Goal: Task Accomplishment & Management: Manage account settings

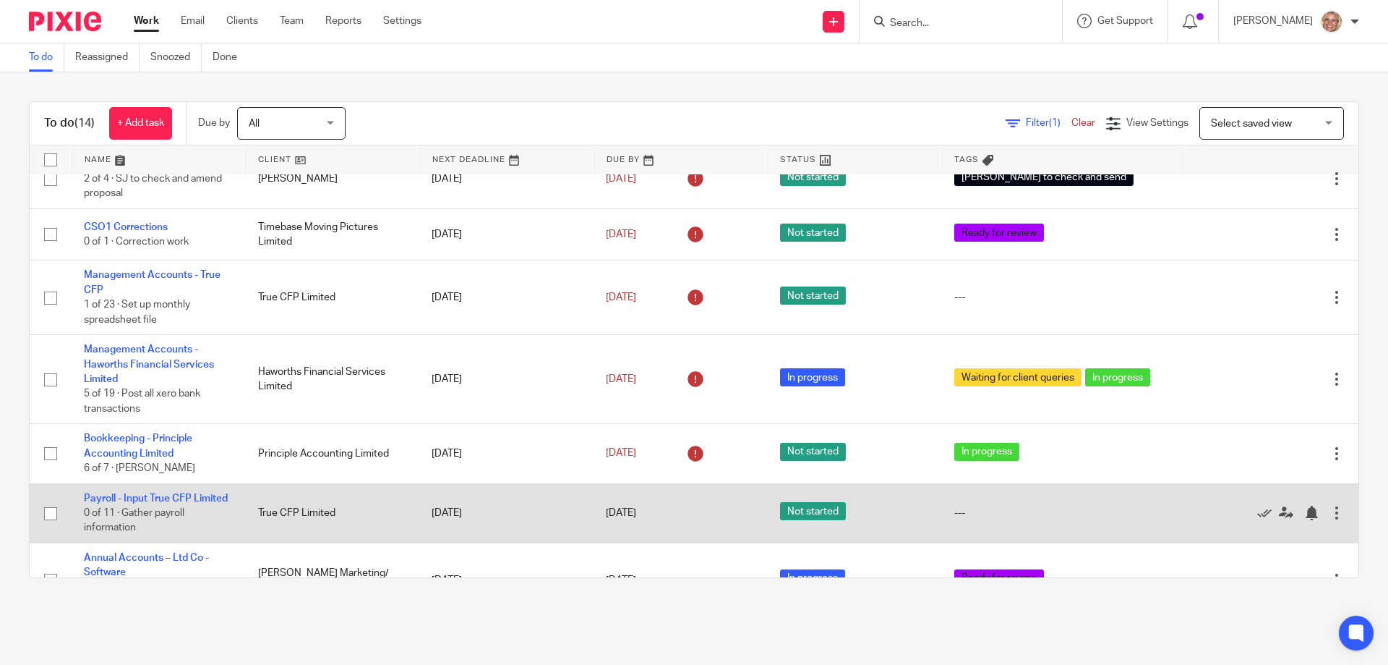
scroll to position [83, 0]
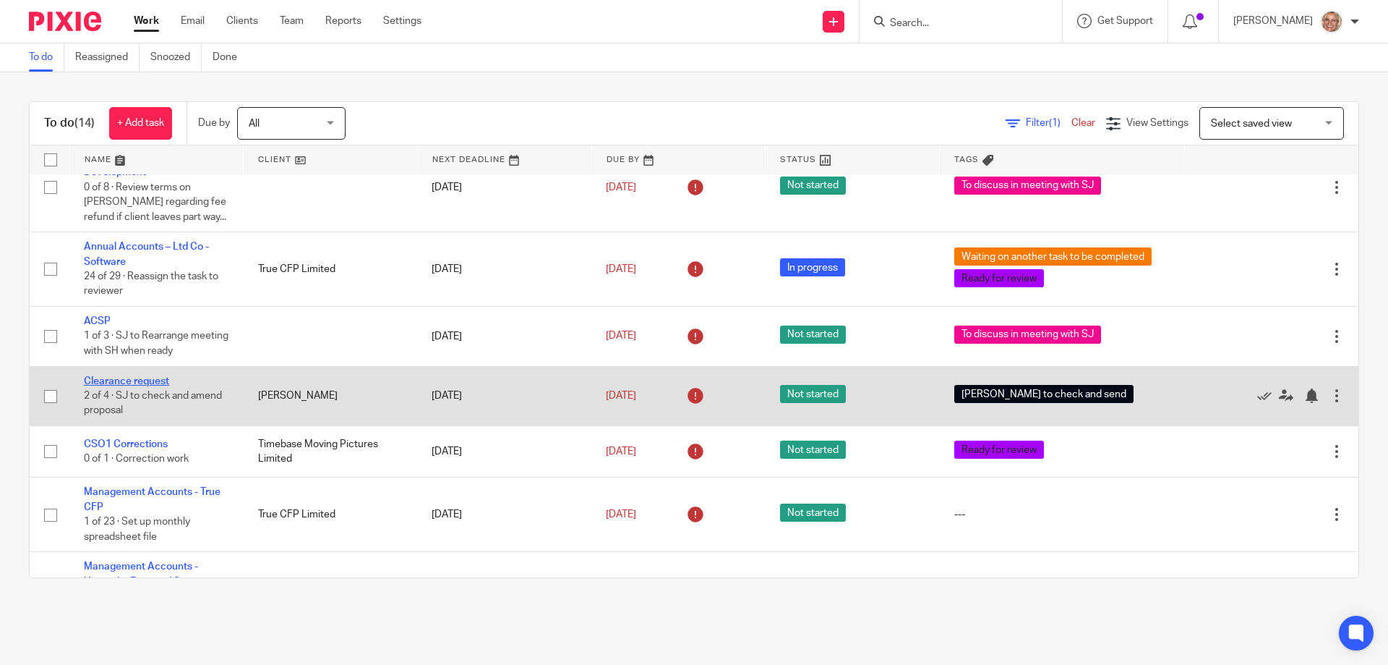
click at [154, 383] on link "Clearance request" at bounding box center [126, 381] width 85 height 10
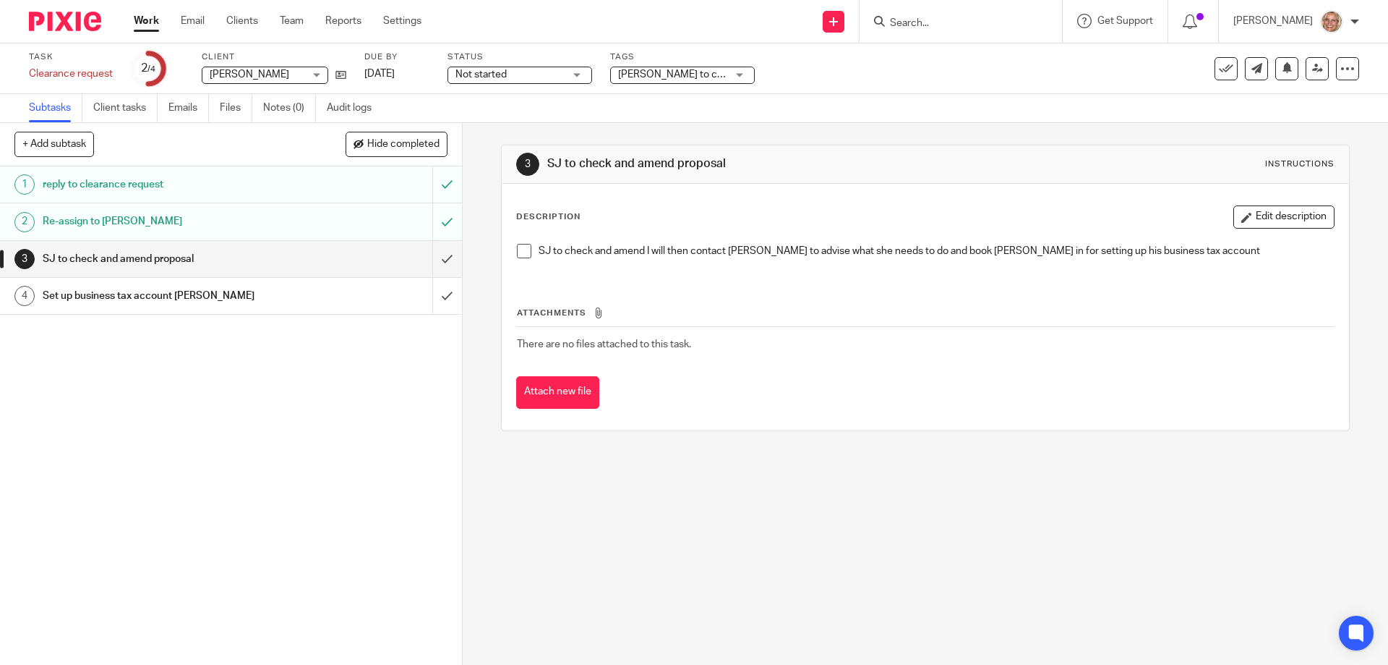
click at [524, 255] on span at bounding box center [524, 251] width 14 height 14
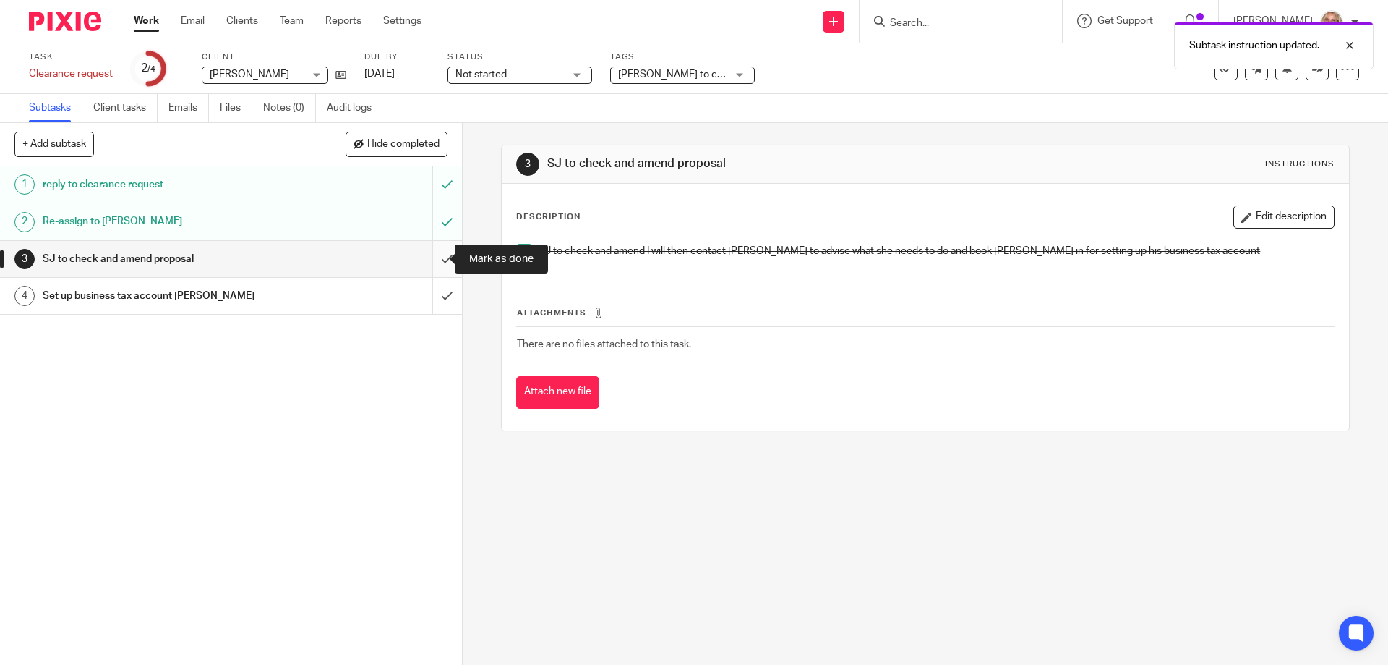
click at [435, 258] on input "submit" at bounding box center [231, 259] width 462 height 36
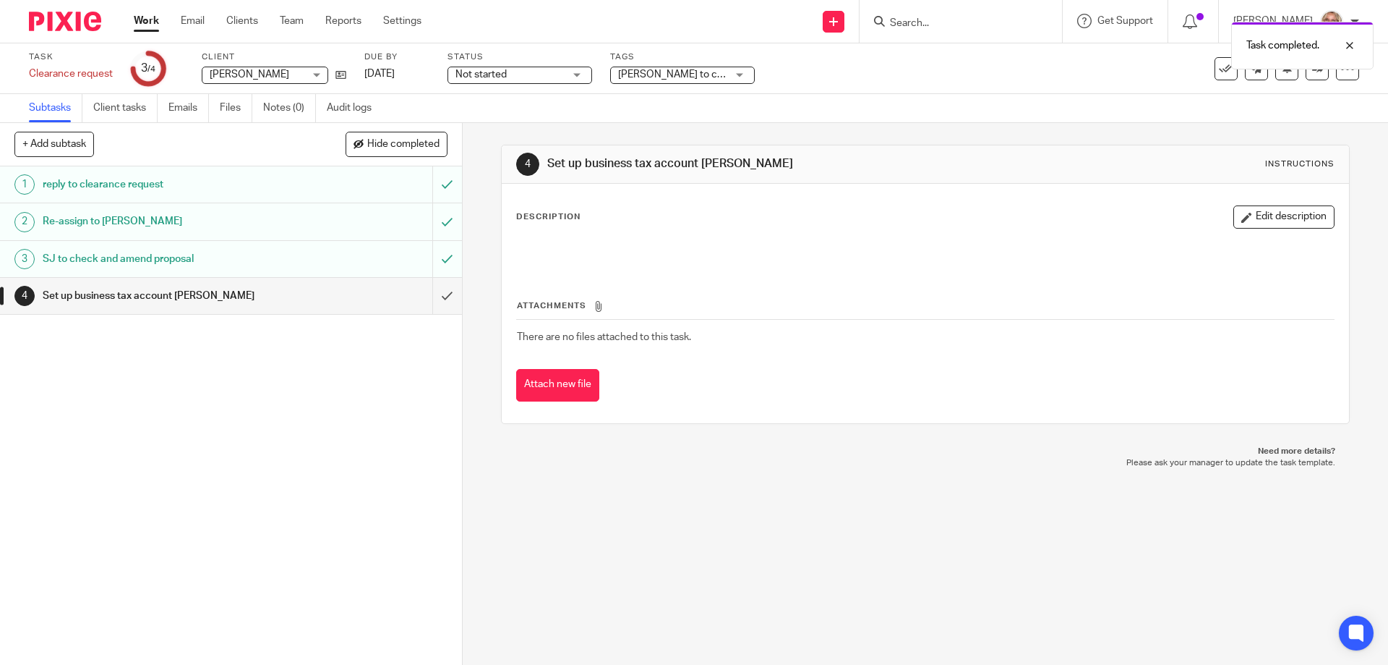
click at [739, 74] on div "[PERSON_NAME] to check and send" at bounding box center [682, 75] width 145 height 17
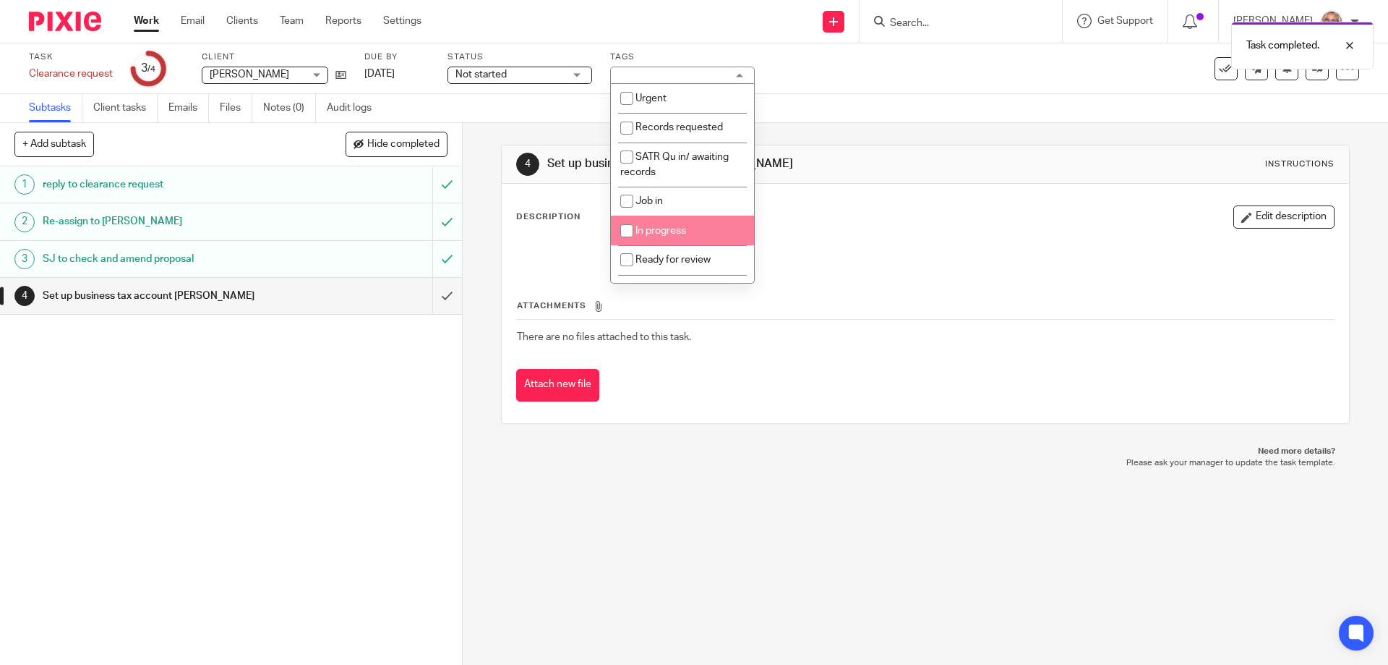
click at [725, 221] on li "In progress" at bounding box center [682, 230] width 143 height 30
checkbox input "true"
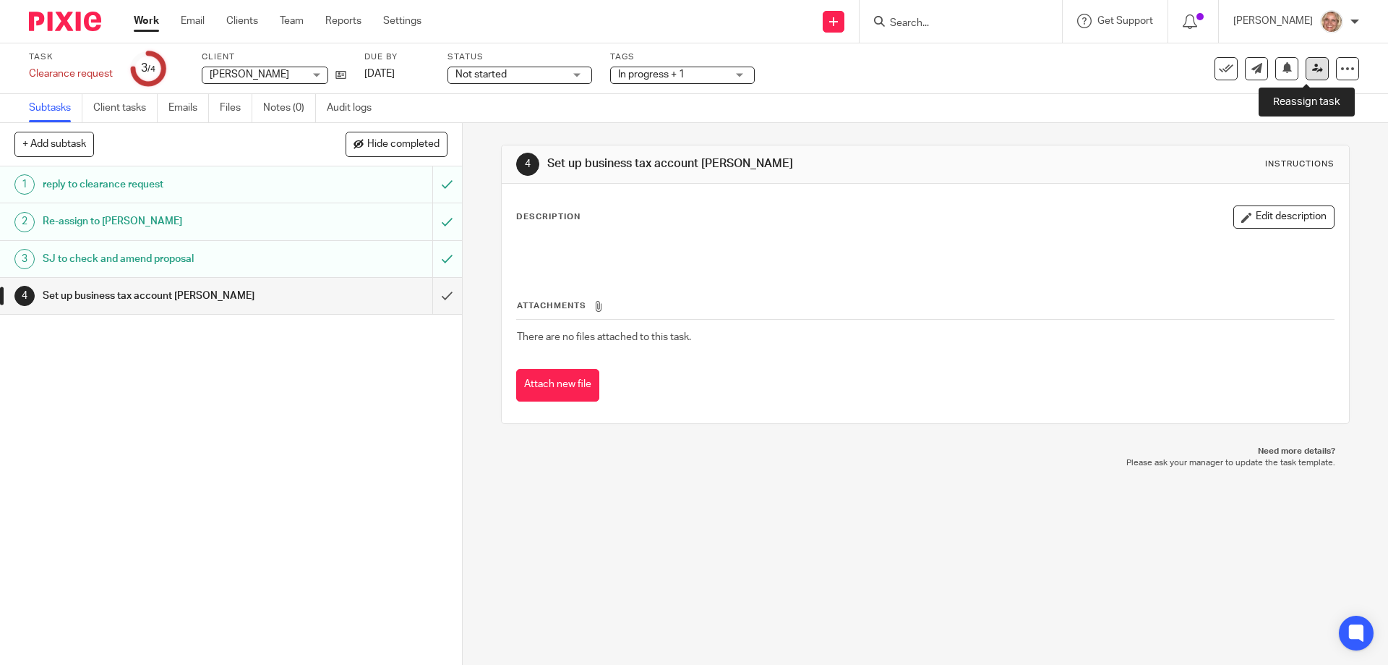
click at [1306, 74] on link at bounding box center [1317, 68] width 23 height 23
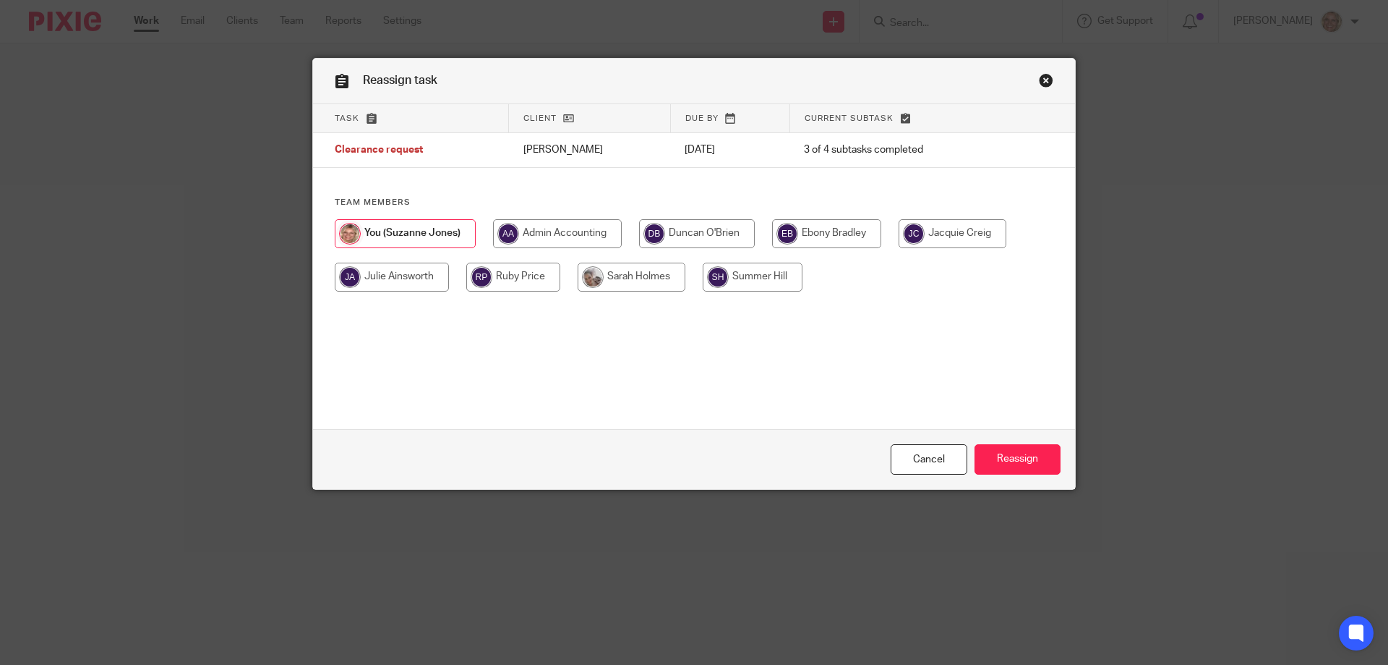
click at [646, 282] on input "radio" at bounding box center [632, 276] width 108 height 29
radio input "true"
click at [1025, 459] on input "Reassign" at bounding box center [1018, 459] width 86 height 31
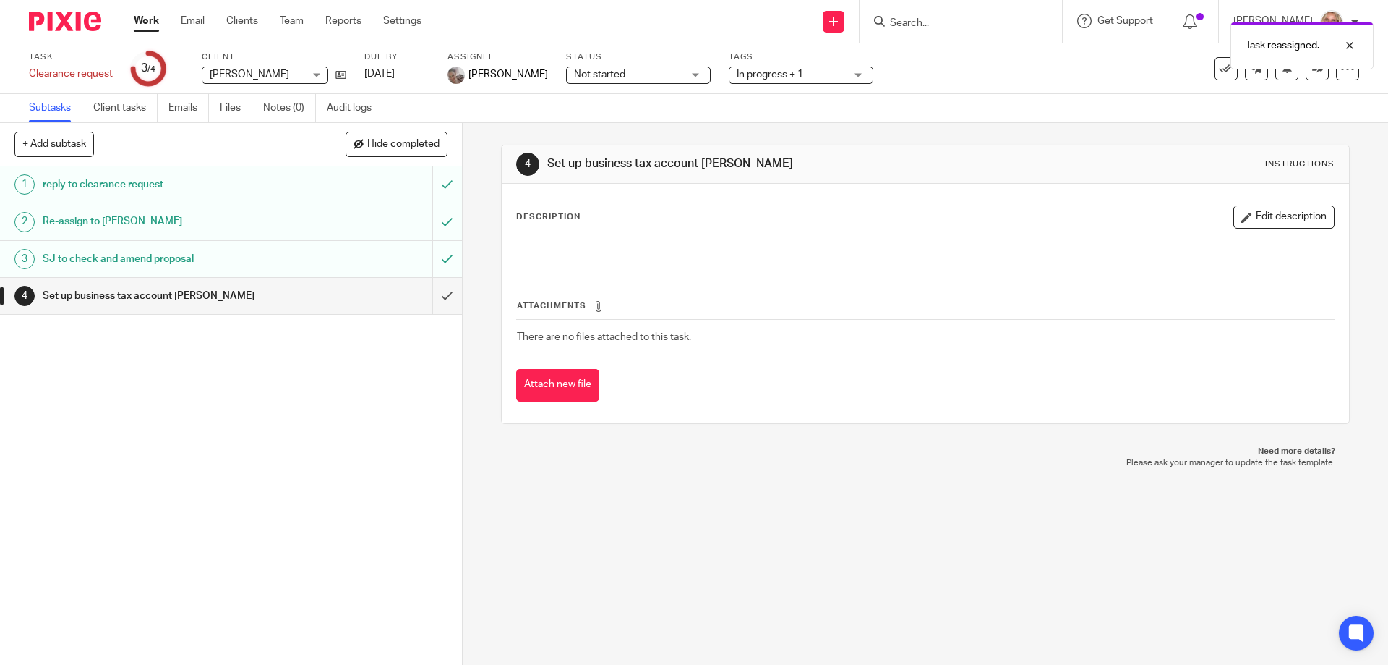
click at [159, 21] on link "Work" at bounding box center [146, 21] width 25 height 14
